Goal: Transaction & Acquisition: Purchase product/service

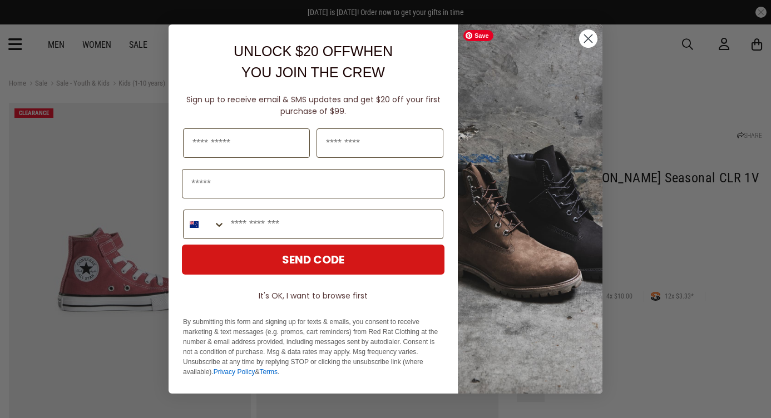
click at [584, 37] on circle "Close dialog" at bounding box center [588, 38] width 18 height 18
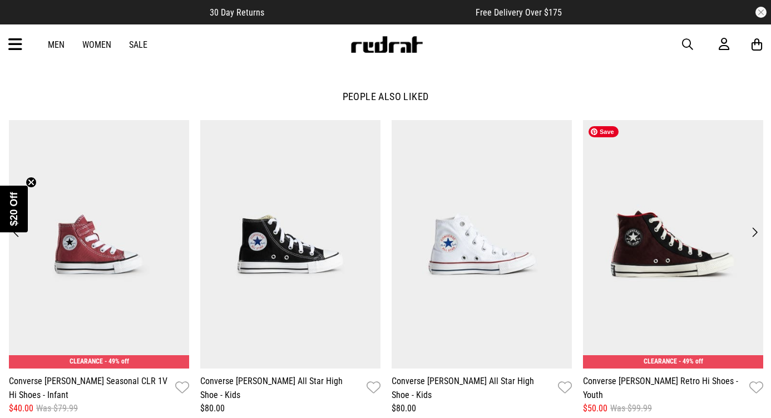
scroll to position [1322, 0]
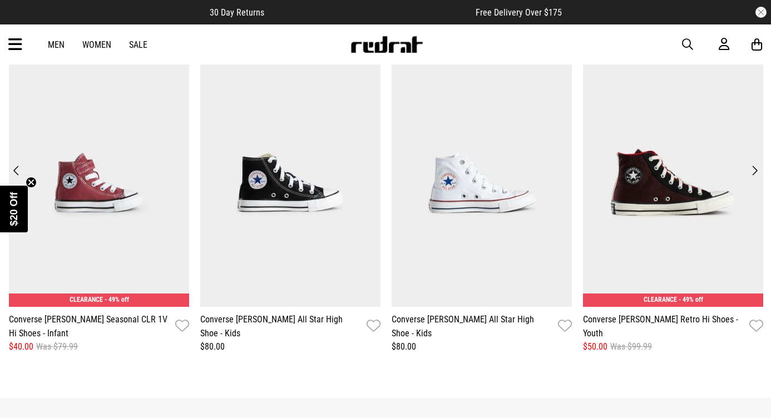
click at [753, 170] on button "Next" at bounding box center [754, 171] width 15 height 16
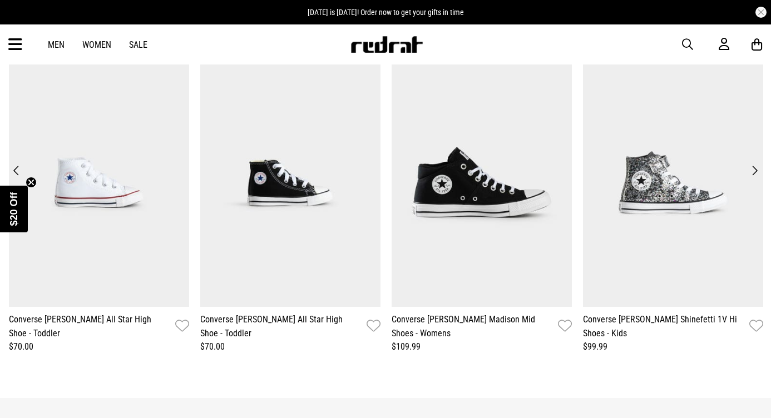
click at [754, 164] on button "Next" at bounding box center [754, 171] width 15 height 16
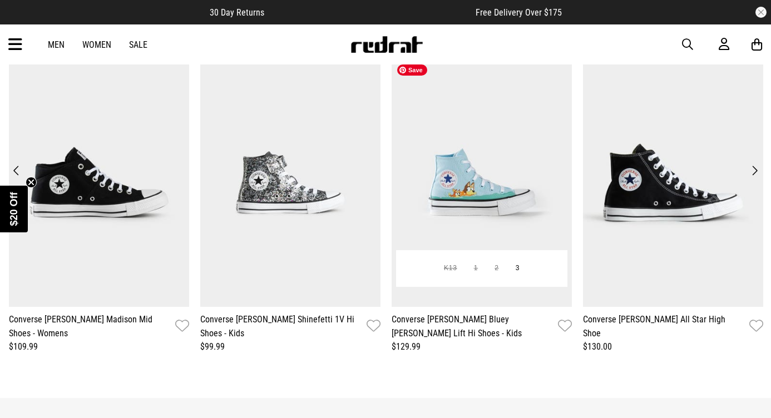
click at [477, 199] on img at bounding box center [482, 182] width 180 height 249
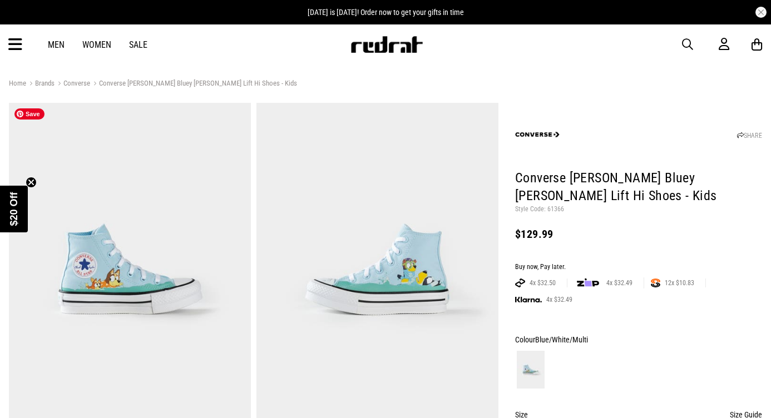
click at [131, 225] on img at bounding box center [130, 270] width 242 height 334
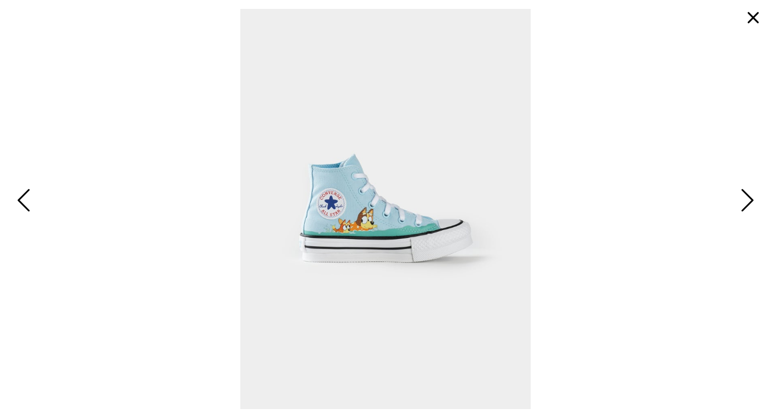
click at [748, 206] on span "Next" at bounding box center [745, 201] width 17 height 32
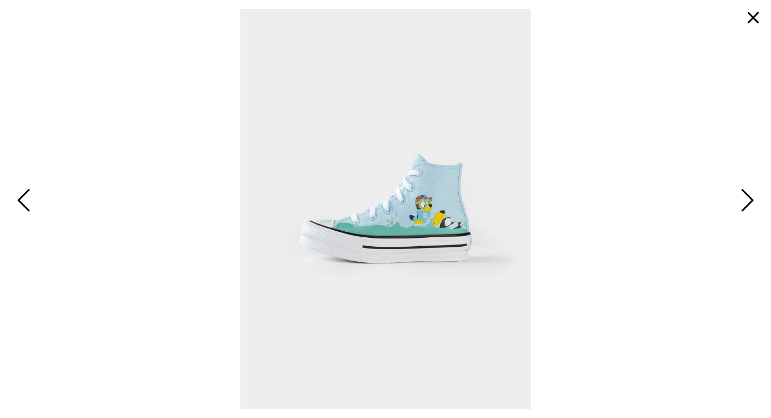
click at [748, 206] on span "Next" at bounding box center [745, 201] width 17 height 32
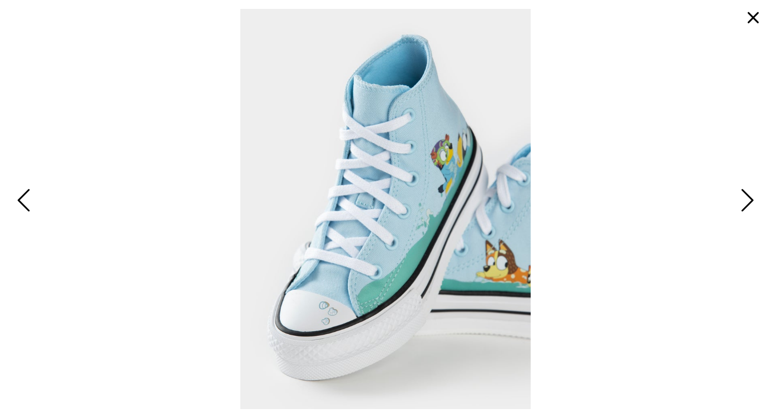
click at [748, 206] on span "Next" at bounding box center [745, 201] width 17 height 32
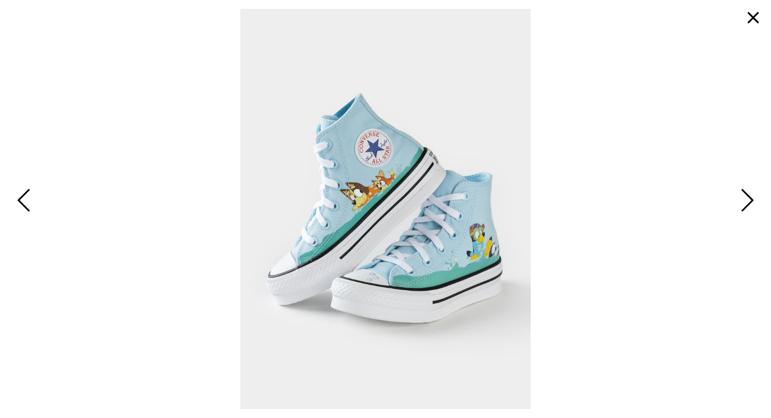
click at [748, 206] on span "Next" at bounding box center [745, 201] width 17 height 32
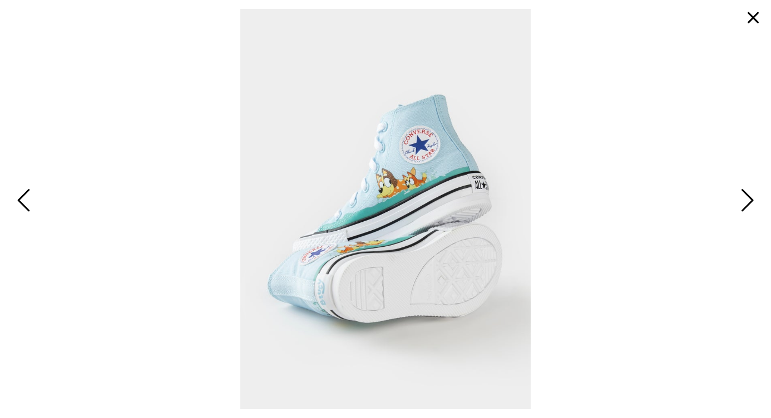
click at [748, 206] on span "Next" at bounding box center [745, 201] width 17 height 32
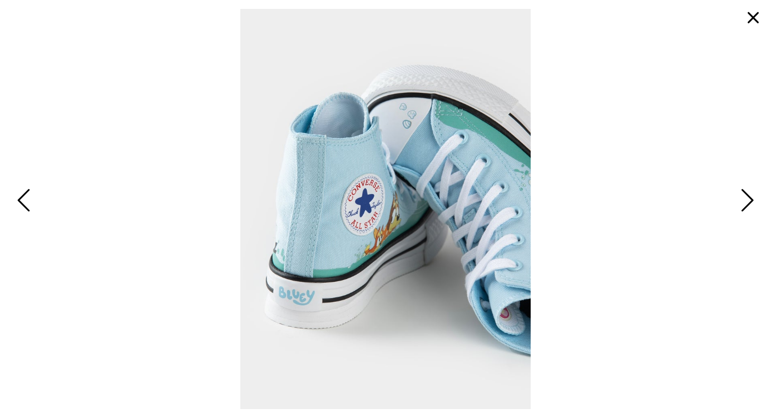
click at [748, 206] on span "Next" at bounding box center [745, 201] width 17 height 32
